Goal: Ask a question: Seek information or help from site administrators or community

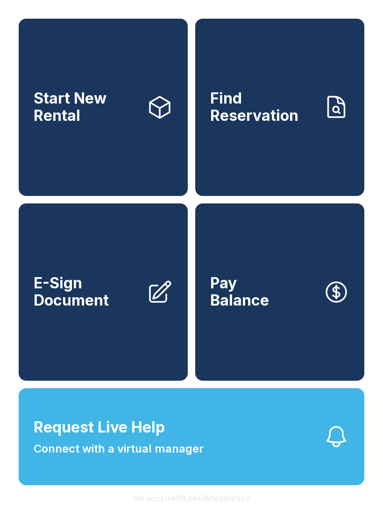
click at [103, 457] on span "Connect with a virtual manager" at bounding box center [119, 448] width 170 height 17
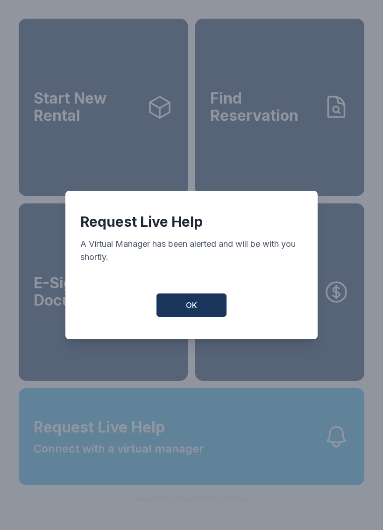
click at [190, 311] on span "OK" at bounding box center [191, 305] width 11 height 11
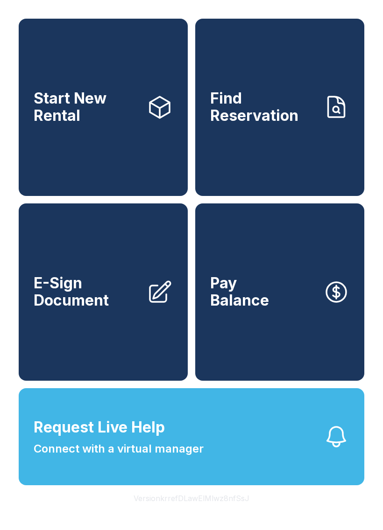
click at [239, 346] on button "Pay Balance" at bounding box center [279, 291] width 169 height 177
click at [327, 177] on link "Find Reservation" at bounding box center [279, 107] width 169 height 177
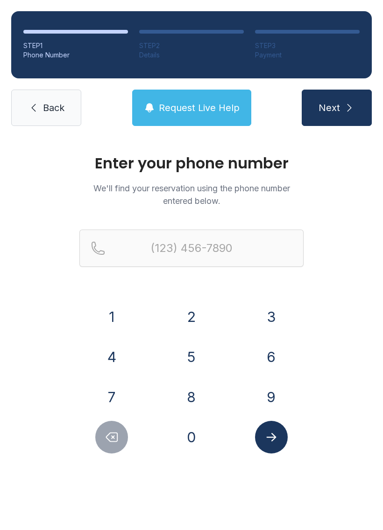
click at [229, 107] on span "Request Live Help" at bounding box center [199, 107] width 81 height 13
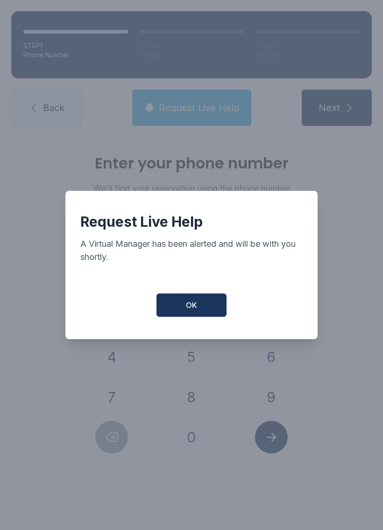
click at [205, 309] on button "OK" at bounding box center [191, 304] width 70 height 23
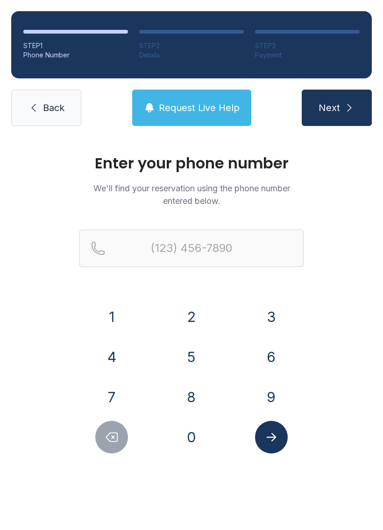
click at [197, 115] on button "Request Live Help" at bounding box center [191, 108] width 119 height 36
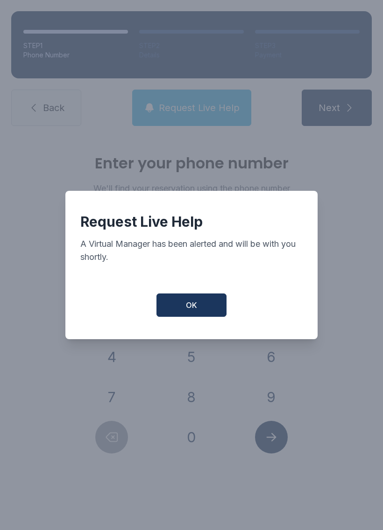
click at [188, 307] on span "OK" at bounding box center [191, 305] width 11 height 11
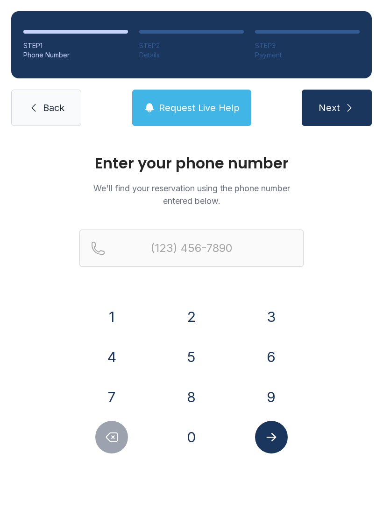
click at [188, 111] on span "Request Live Help" at bounding box center [199, 107] width 81 height 13
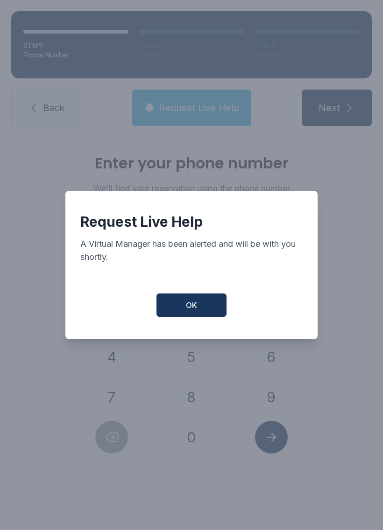
click at [202, 327] on div "Request Live Help A Virtual Manager has been alerted and will be with you short…" at bounding box center [191, 265] width 252 height 148
click at [202, 326] on div "Request Live Help A Virtual Manager has been alerted and will be with you short…" at bounding box center [191, 265] width 252 height 148
click at [191, 307] on span "OK" at bounding box center [191, 305] width 11 height 11
